Goal: Information Seeking & Learning: Learn about a topic

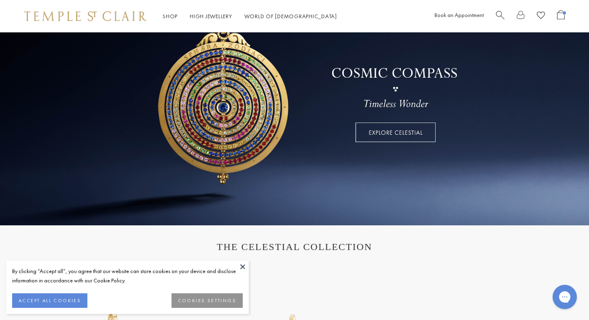
scroll to position [71, 0]
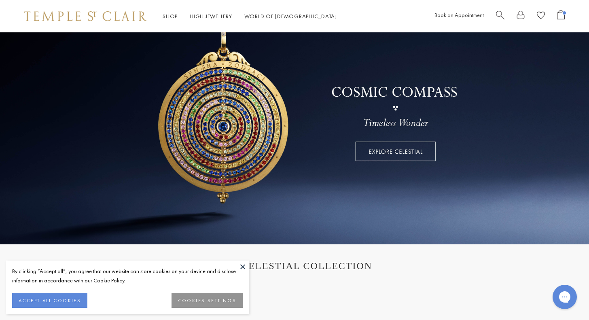
click at [504, 13] on span "Search" at bounding box center [500, 14] width 8 height 8
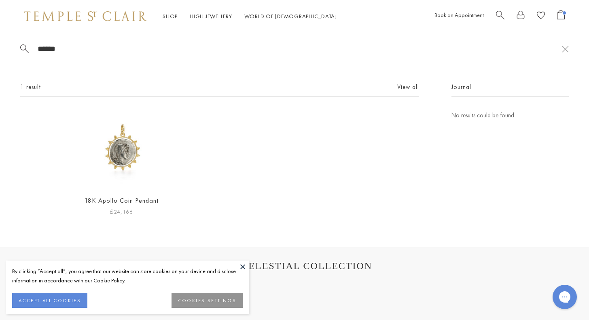
type input "******"
click at [130, 161] on img at bounding box center [122, 149] width 78 height 78
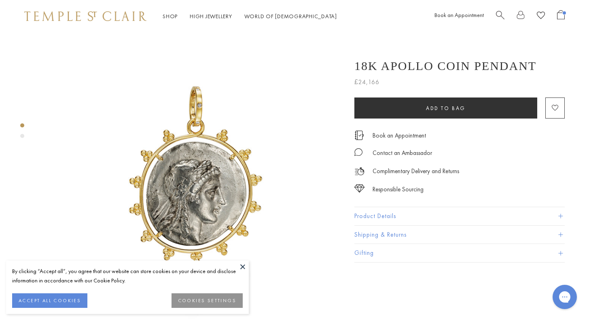
click at [382, 212] on button "Product Details" at bounding box center [459, 216] width 210 height 18
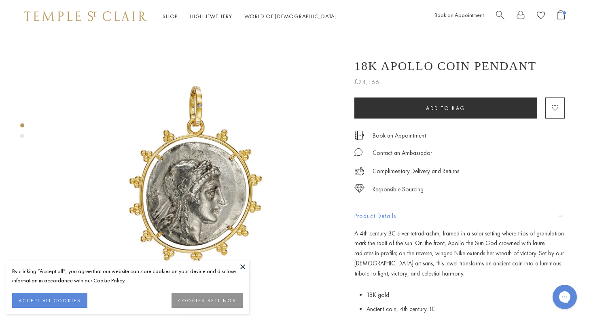
scroll to position [113, 0]
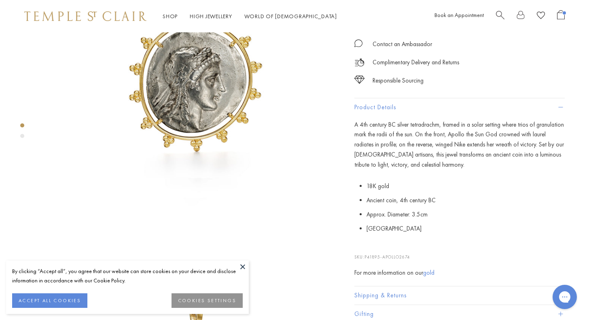
click at [421, 136] on p "A 4th century BC silver tetradrachm, framed in a solar setting where trios of g…" at bounding box center [459, 145] width 210 height 50
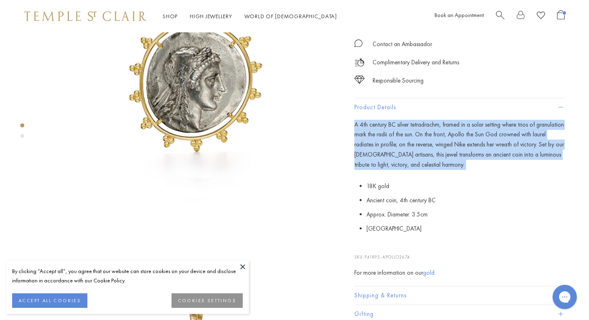
click at [421, 136] on p "A 4th century BC silver tetradrachm, framed in a solar setting where trios of g…" at bounding box center [459, 145] width 210 height 50
copy div "A 4th century BC silver tetradrachm, framed in a solar setting where trios of g…"
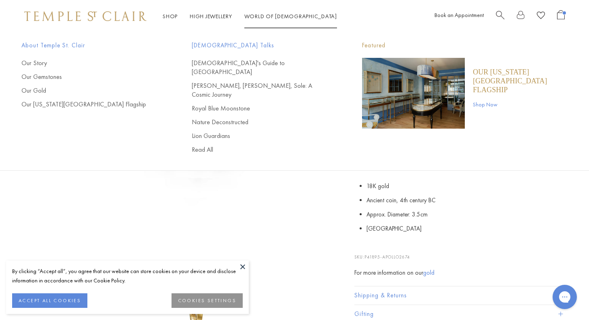
click at [273, 17] on link "World of Temple World of Temple" at bounding box center [290, 16] width 93 height 7
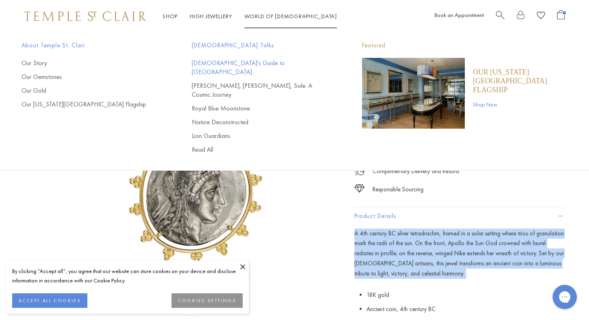
click at [231, 66] on link "[DEMOGRAPHIC_DATA]'s Guide to [GEOGRAPHIC_DATA]" at bounding box center [261, 68] width 138 height 18
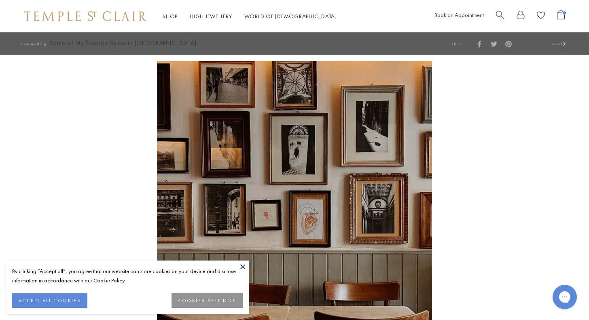
scroll to position [1735, 0]
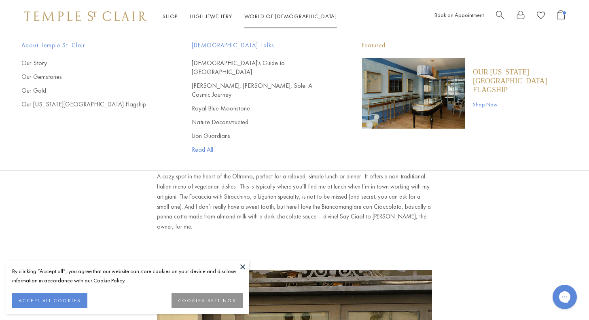
click at [203, 145] on link "Read All" at bounding box center [261, 149] width 138 height 9
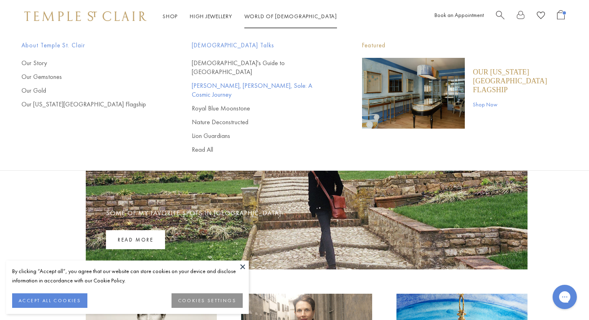
click at [205, 81] on link "[PERSON_NAME], [PERSON_NAME], Sole: A Cosmic Journey" at bounding box center [261, 90] width 138 height 18
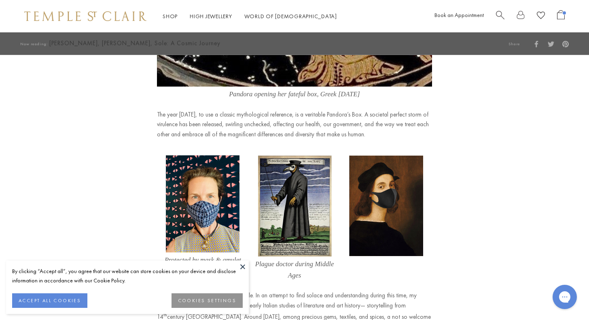
scroll to position [471, 0]
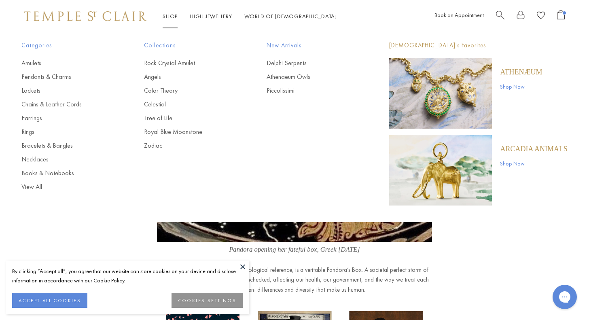
click at [139, 14] on img at bounding box center [85, 16] width 122 height 10
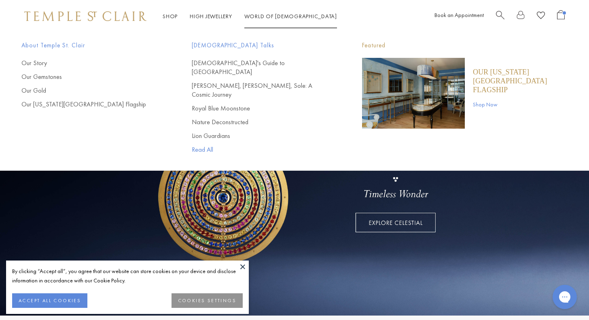
click at [208, 145] on link "Read All" at bounding box center [261, 149] width 138 height 9
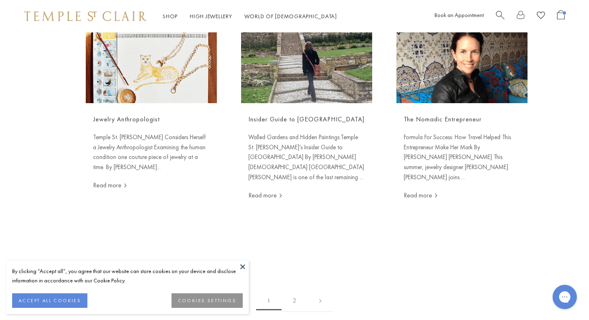
scroll to position [936, 0]
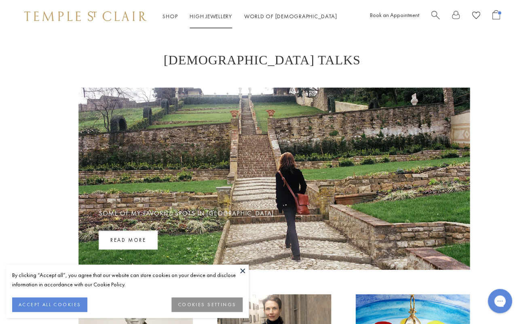
click at [212, 13] on link "High Jewellery High Jewellery" at bounding box center [211, 16] width 42 height 7
